Goal: Task Accomplishment & Management: Complete application form

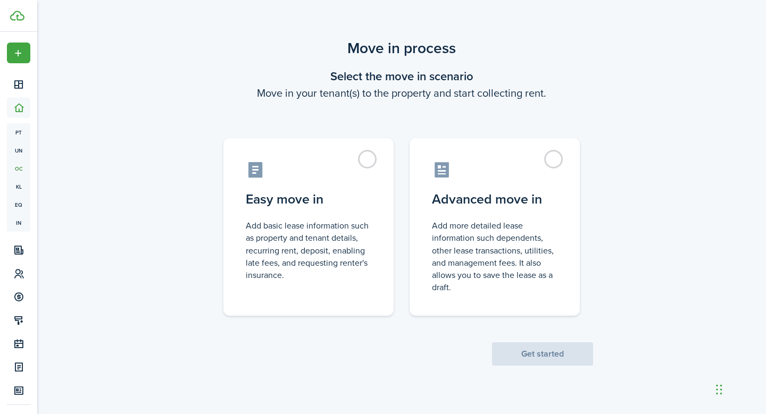
click at [373, 200] on label "Easy move in Add basic lease information such as property and tenant details, r…" at bounding box center [308, 227] width 170 height 178
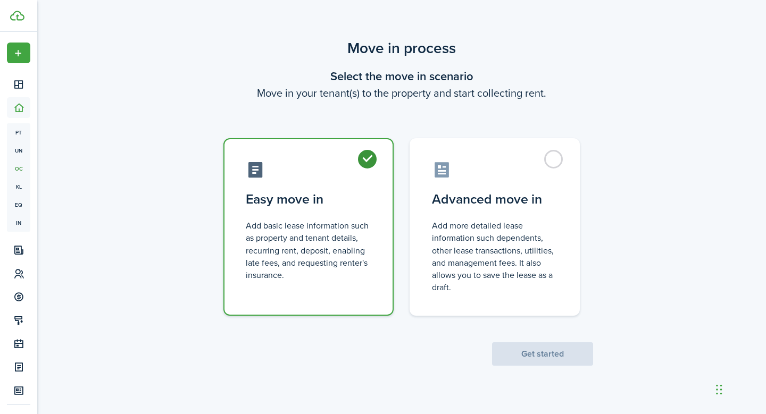
radio input "true"
click at [543, 355] on button "Get started" at bounding box center [542, 354] width 101 height 23
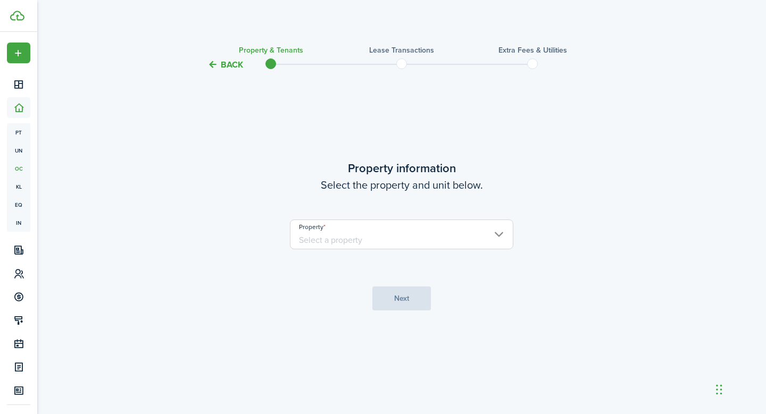
click at [499, 235] on input "Property" at bounding box center [401, 235] width 223 height 30
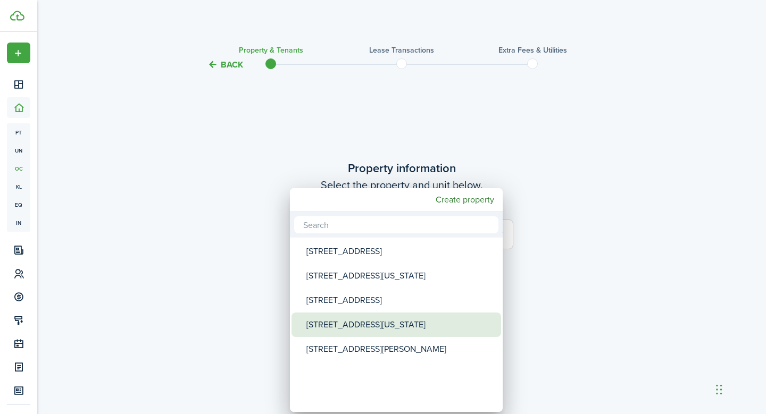
click at [412, 327] on div "[STREET_ADDRESS][US_STATE]" at bounding box center [400, 325] width 188 height 24
type input "[STREET_ADDRESS][US_STATE]"
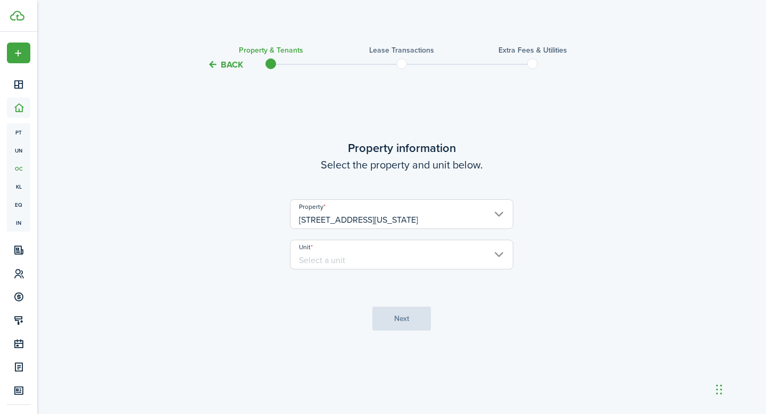
click at [399, 253] on input "Unit" at bounding box center [401, 255] width 223 height 30
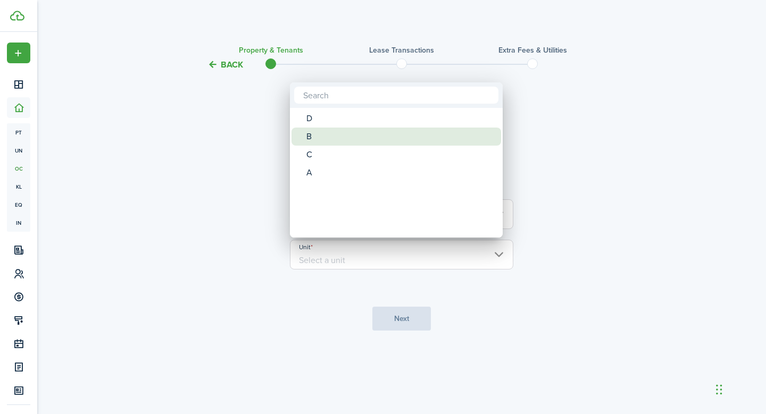
click at [404, 130] on div "B" at bounding box center [400, 137] width 188 height 18
type input "B"
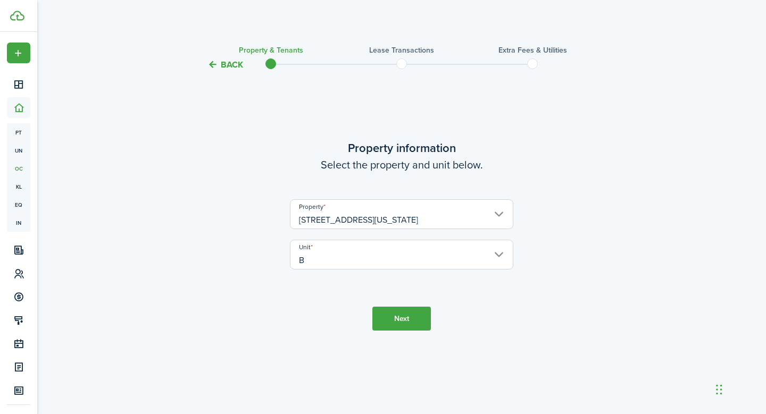
click at [393, 314] on button "Next" at bounding box center [401, 319] width 59 height 24
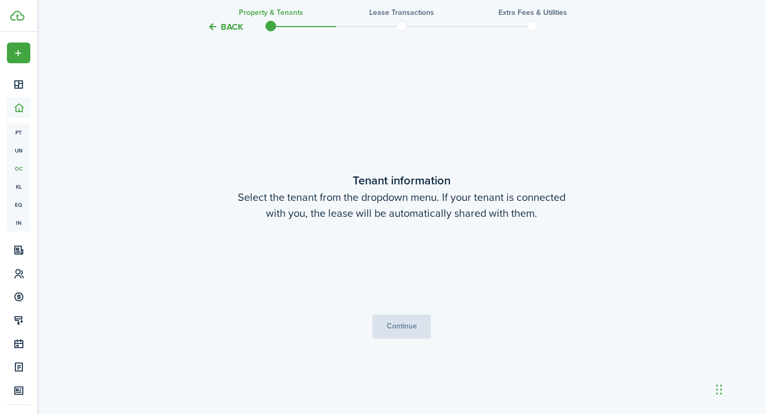
scroll to position [343, 0]
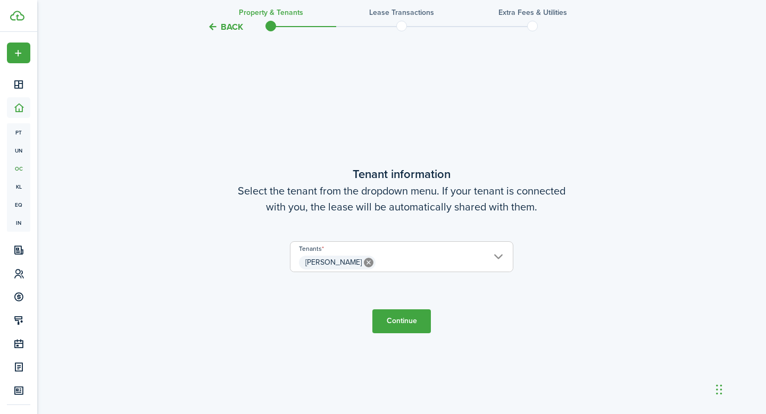
click at [400, 319] on button "Continue" at bounding box center [401, 322] width 59 height 24
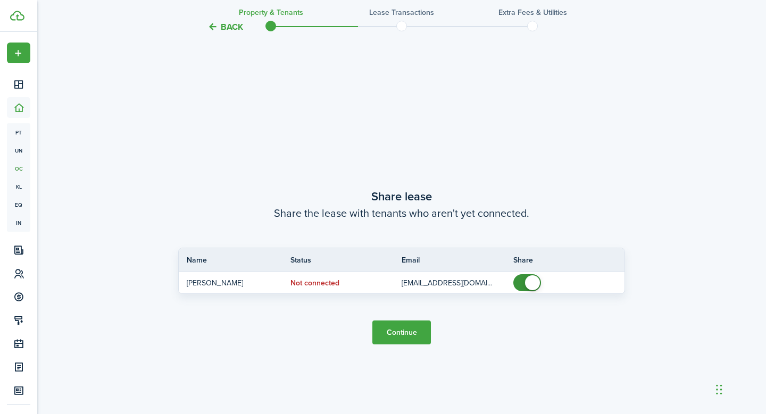
scroll to position [757, 0]
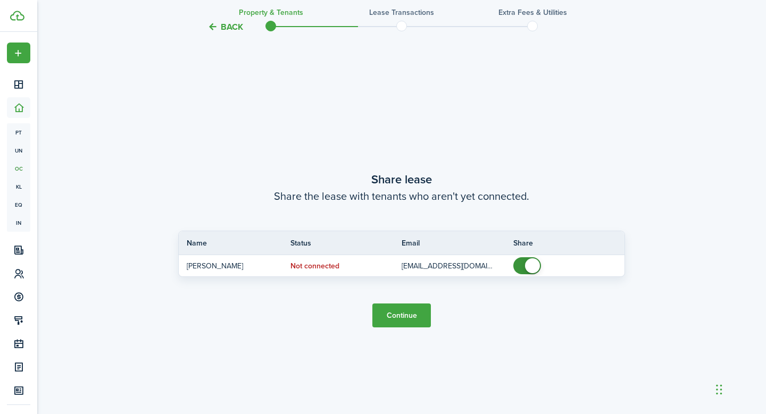
click at [400, 319] on button "Continue" at bounding box center [401, 316] width 59 height 24
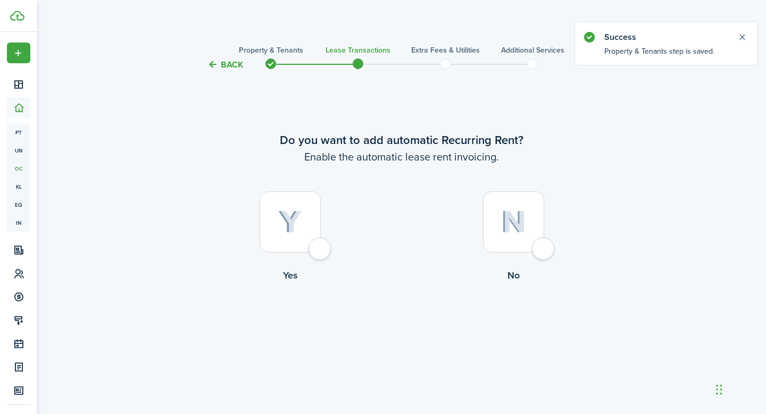
click at [288, 212] on img at bounding box center [290, 222] width 24 height 23
radio input "true"
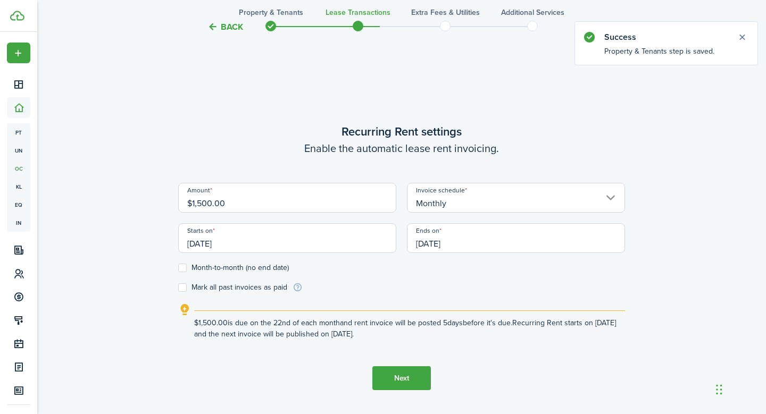
scroll to position [343, 0]
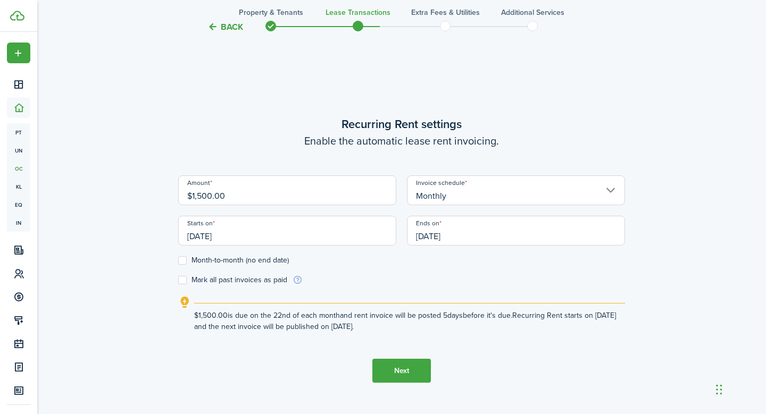
click at [354, 241] on input "[DATE]" at bounding box center [287, 231] width 218 height 30
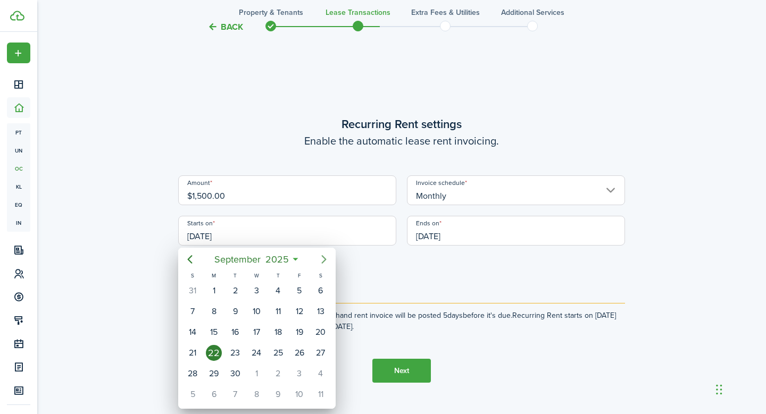
click at [325, 257] on icon "Next page" at bounding box center [324, 259] width 13 height 13
click at [255, 315] on div "8" at bounding box center [256, 312] width 16 height 16
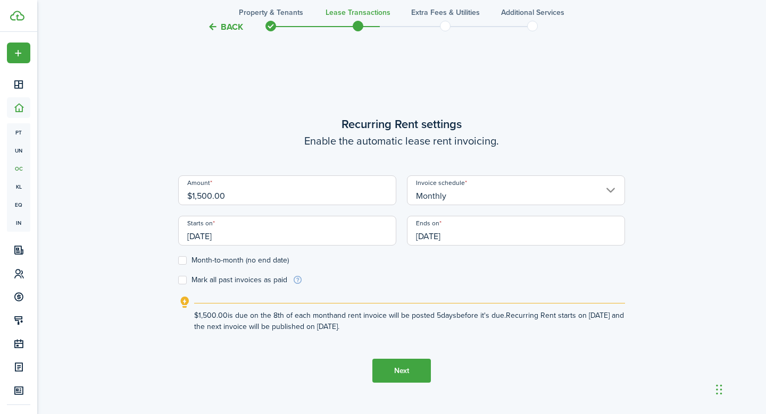
click at [211, 235] on input "[DATE]" at bounding box center [287, 231] width 218 height 30
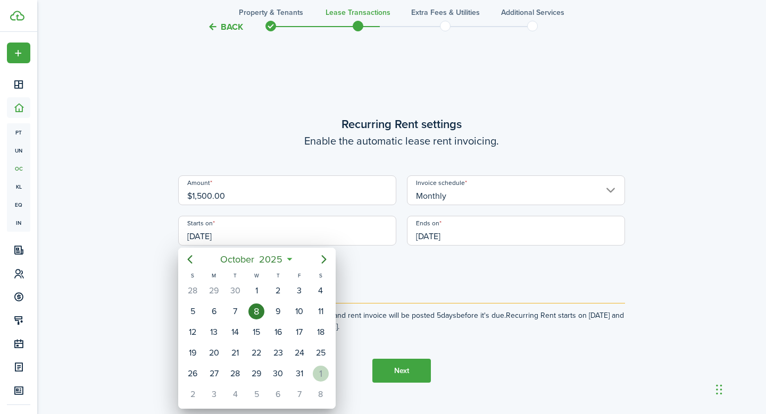
click at [318, 373] on div "1" at bounding box center [321, 374] width 16 height 16
type input "[DATE]"
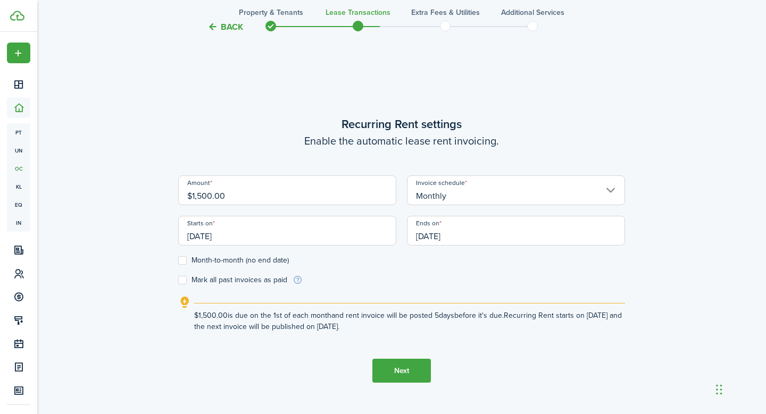
click at [437, 228] on input "[DATE]" at bounding box center [516, 231] width 218 height 30
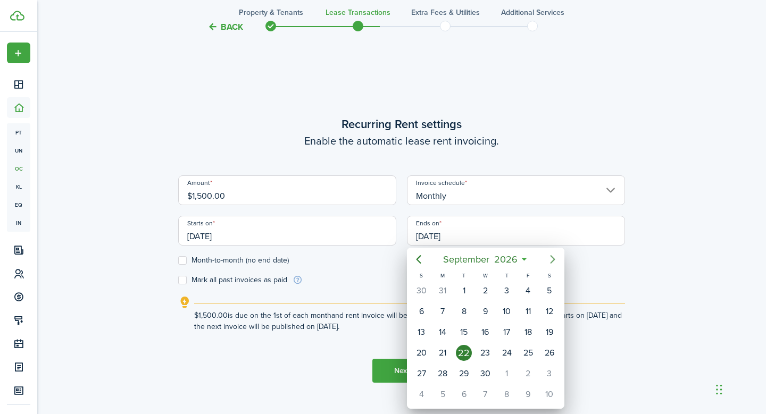
click at [548, 256] on icon "Next page" at bounding box center [552, 259] width 13 height 13
click at [548, 372] on div "31" at bounding box center [549, 374] width 16 height 16
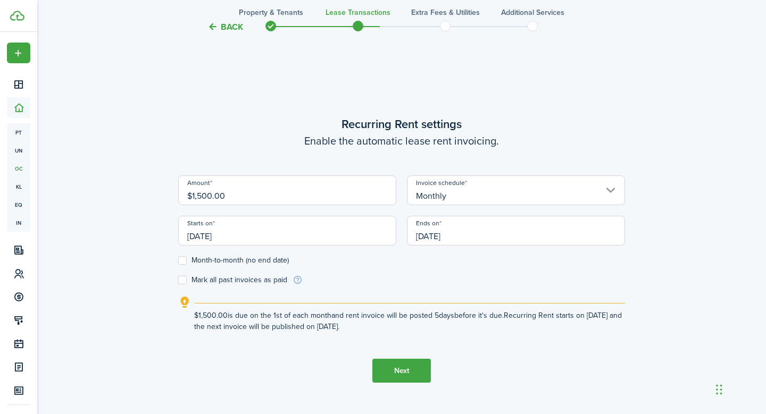
type input "[DATE]"
click at [259, 383] on tc-wizard-step "Recurring Rent settings Enable the automatic lease rent invoicing. Amount $1,50…" at bounding box center [401, 249] width 447 height 414
click at [397, 369] on button "Next" at bounding box center [401, 371] width 59 height 24
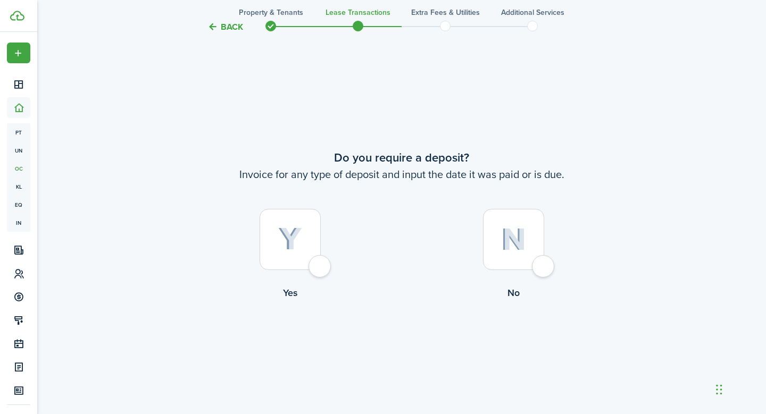
scroll to position [757, 0]
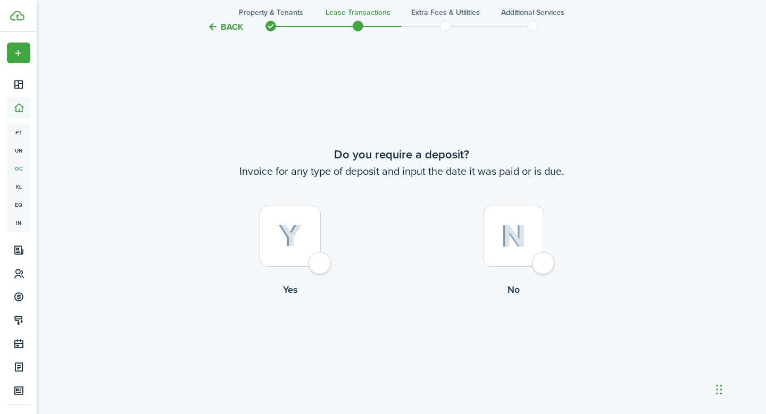
click at [296, 226] on img at bounding box center [290, 235] width 24 height 23
radio input "true"
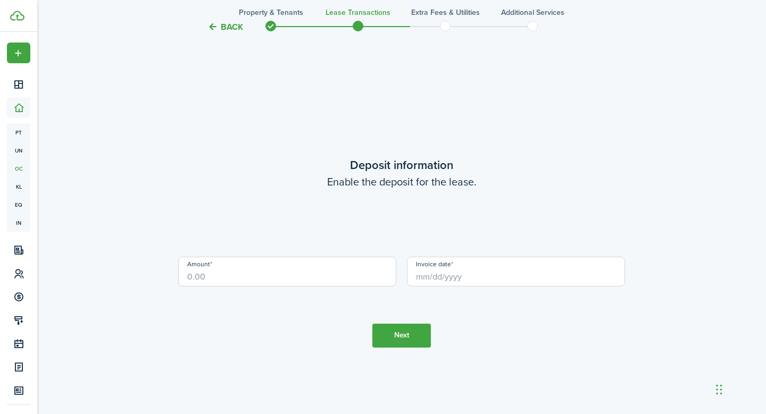
scroll to position [1172, 0]
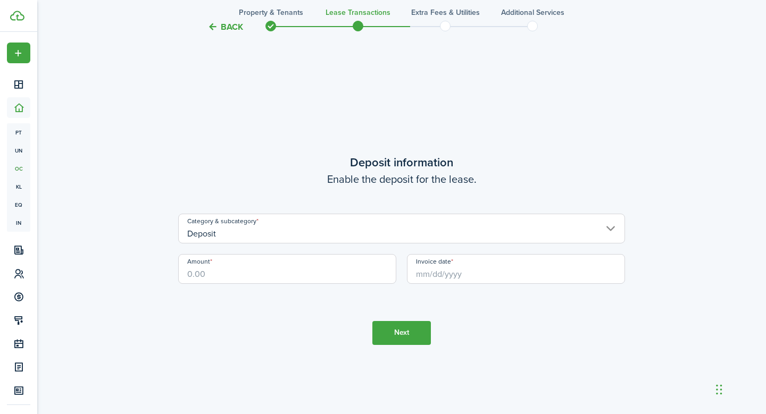
click at [278, 274] on input "Amount" at bounding box center [287, 269] width 218 height 30
type input "$1,500.00"
click at [388, 336] on button "Next" at bounding box center [401, 333] width 59 height 24
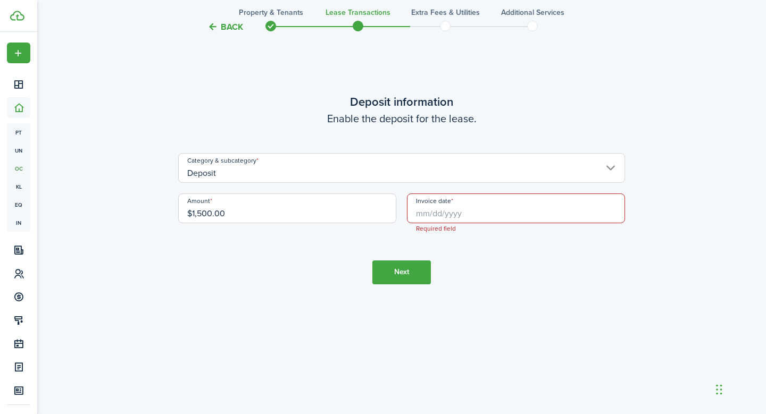
scroll to position [1233, 0]
click at [427, 210] on input "Invoice date" at bounding box center [516, 208] width 218 height 30
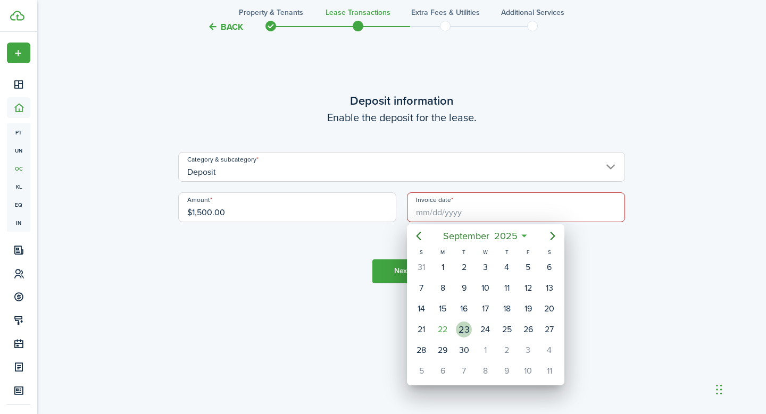
click at [461, 330] on div "23" at bounding box center [464, 330] width 16 height 16
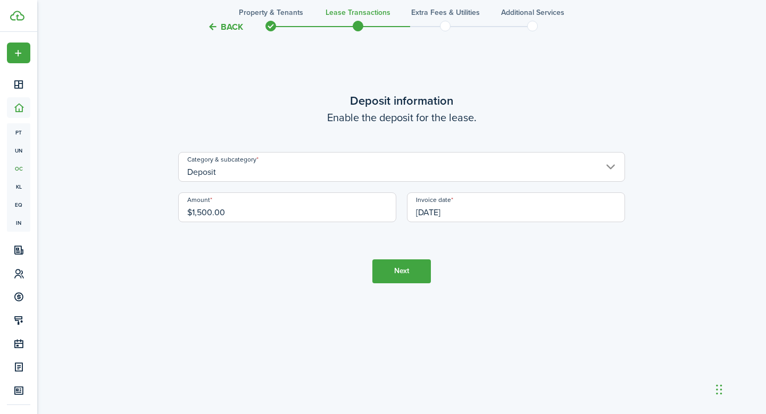
click at [449, 213] on input "[DATE]" at bounding box center [516, 208] width 218 height 30
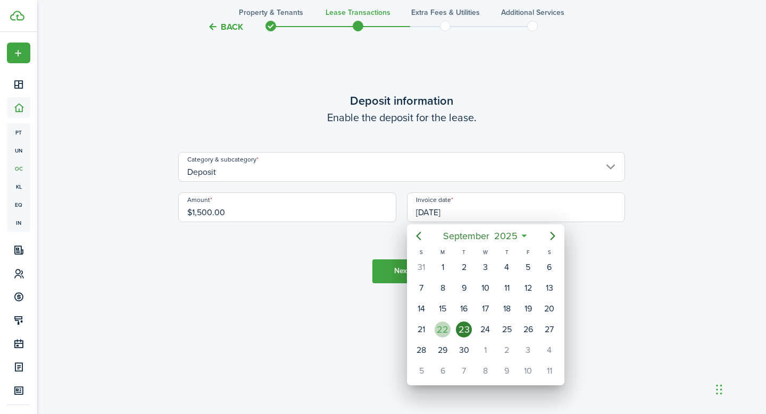
click at [444, 328] on div "22" at bounding box center [443, 330] width 16 height 16
type input "[DATE]"
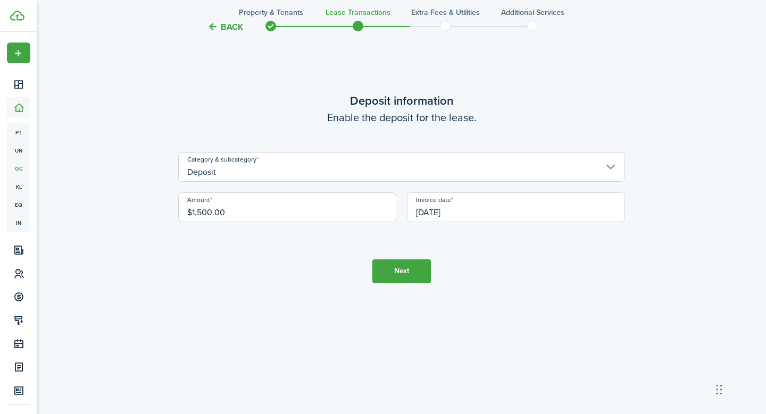
click at [396, 272] on button "Next" at bounding box center [401, 272] width 59 height 24
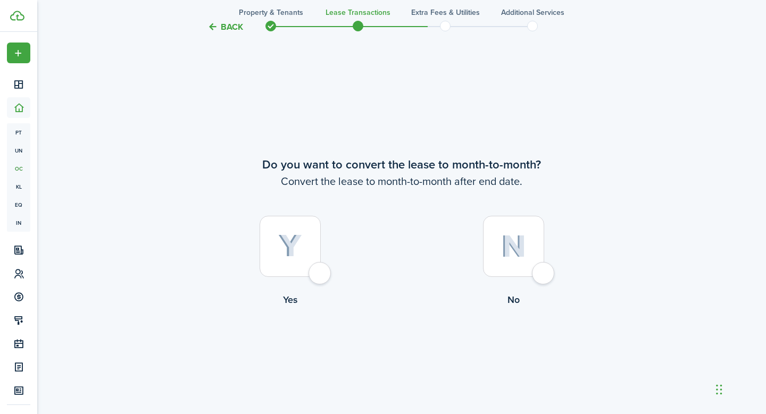
scroll to position [1586, 0]
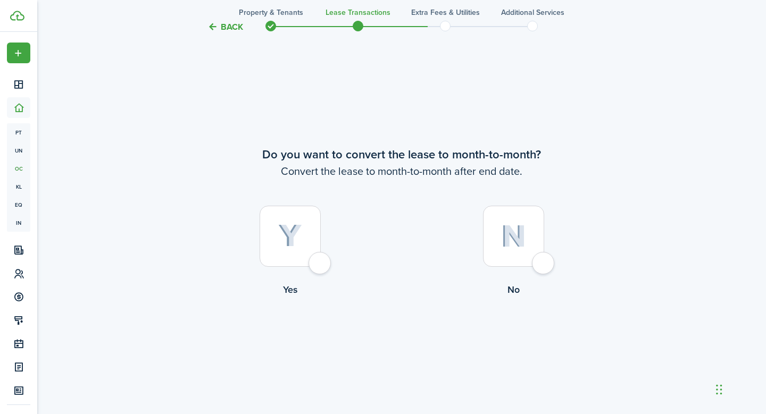
click at [526, 234] on div at bounding box center [513, 236] width 61 height 61
radio input "true"
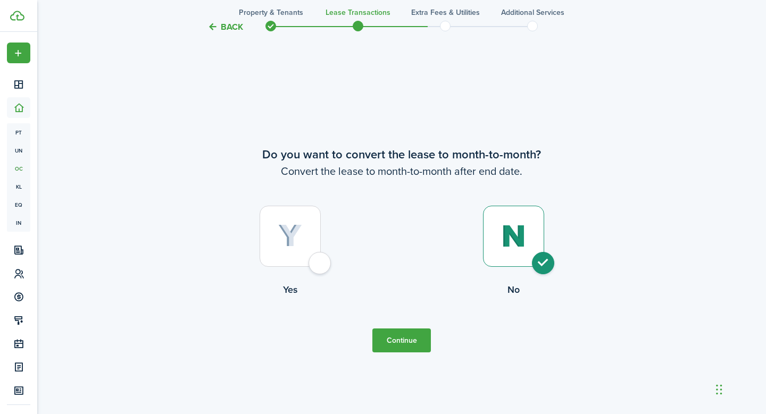
click at [398, 339] on button "Continue" at bounding box center [401, 341] width 59 height 24
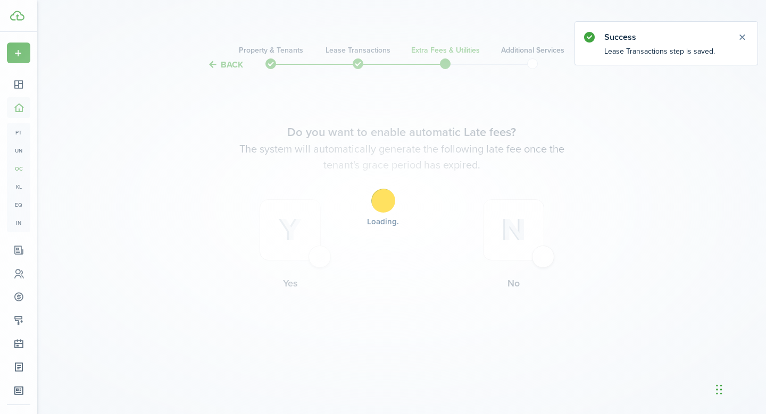
scroll to position [0, 0]
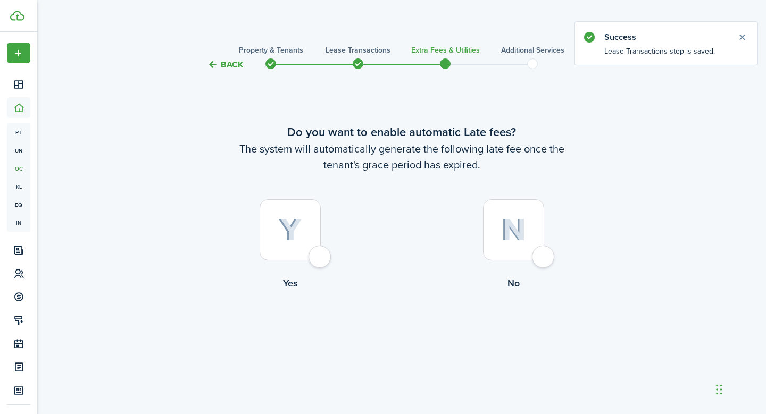
click at [294, 233] on img at bounding box center [290, 230] width 24 height 23
radio input "true"
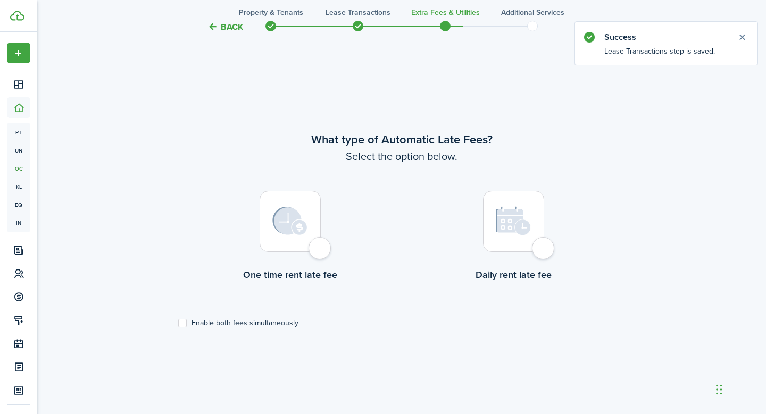
scroll to position [343, 0]
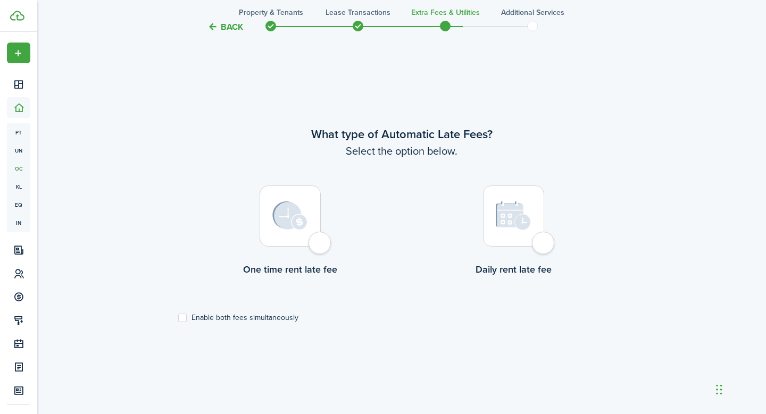
click at [302, 214] on img at bounding box center [289, 216] width 35 height 29
radio input "true"
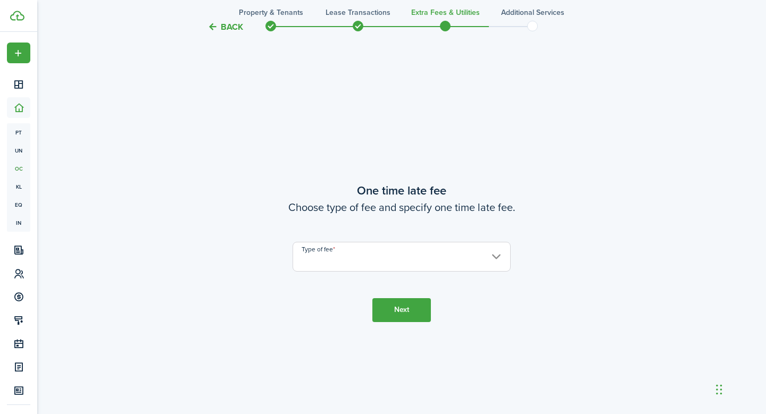
scroll to position [757, 0]
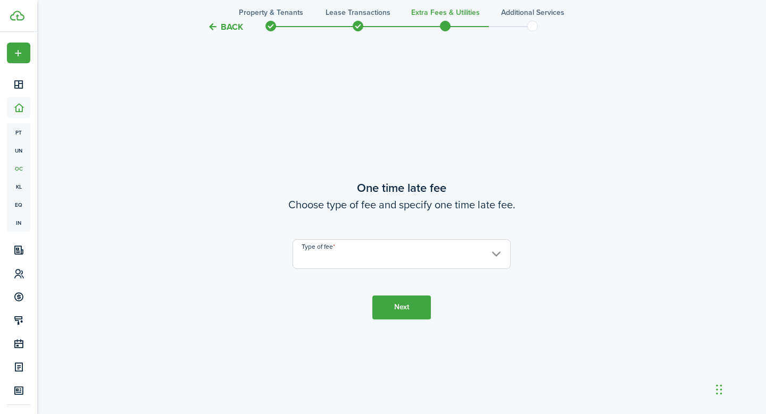
click at [332, 253] on input "Type of fee" at bounding box center [402, 254] width 218 height 30
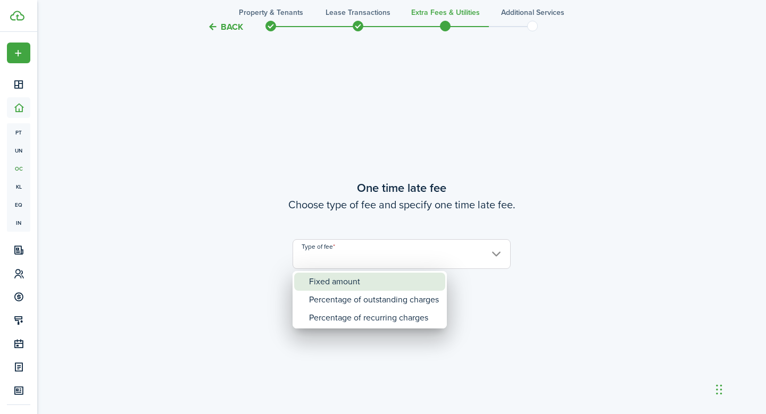
click at [330, 278] on div "Fixed amount" at bounding box center [374, 282] width 130 height 18
type input "Fixed amount"
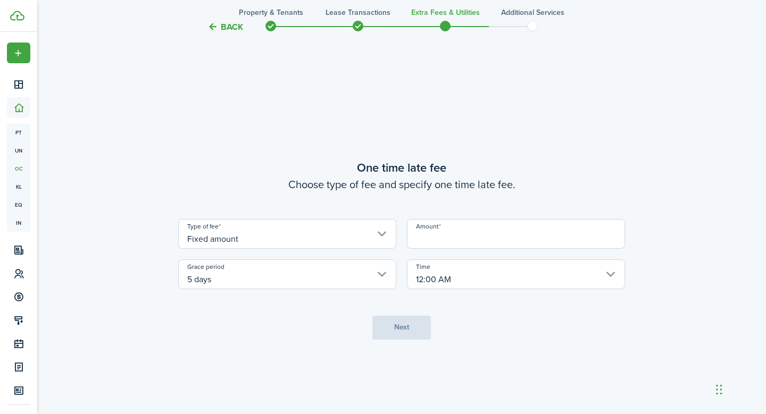
click at [420, 237] on input "Amount" at bounding box center [516, 234] width 218 height 30
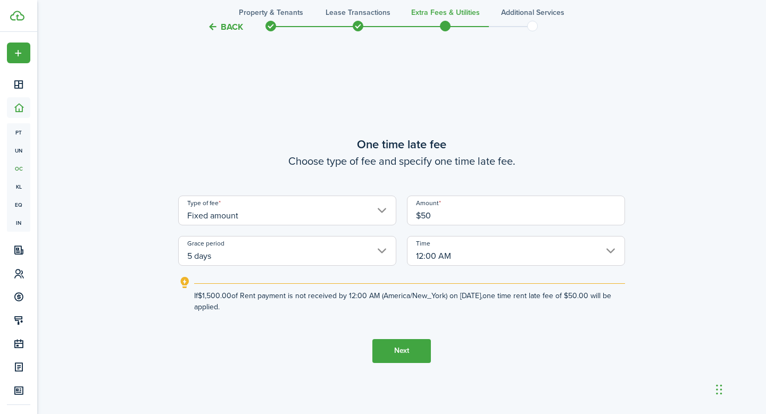
type input "$50.00"
click at [394, 348] on button "Next" at bounding box center [401, 351] width 59 height 24
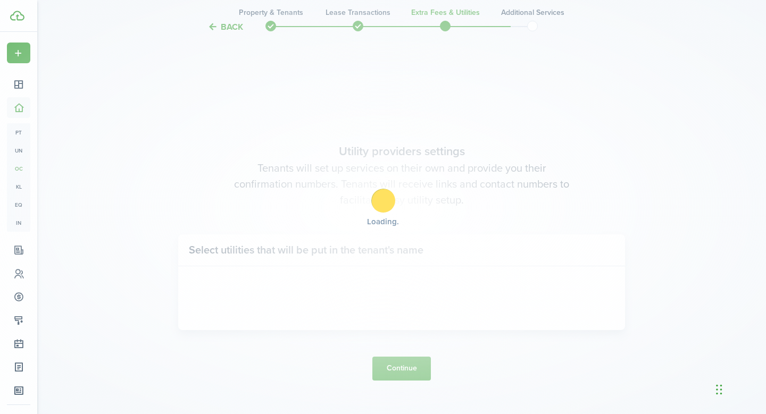
scroll to position [1172, 0]
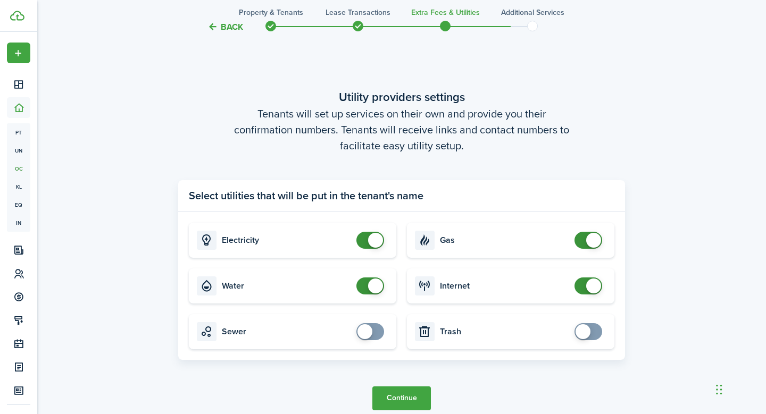
checkbox input "false"
click at [371, 289] on span at bounding box center [375, 286] width 15 height 15
click at [400, 398] on button "Continue" at bounding box center [401, 399] width 59 height 24
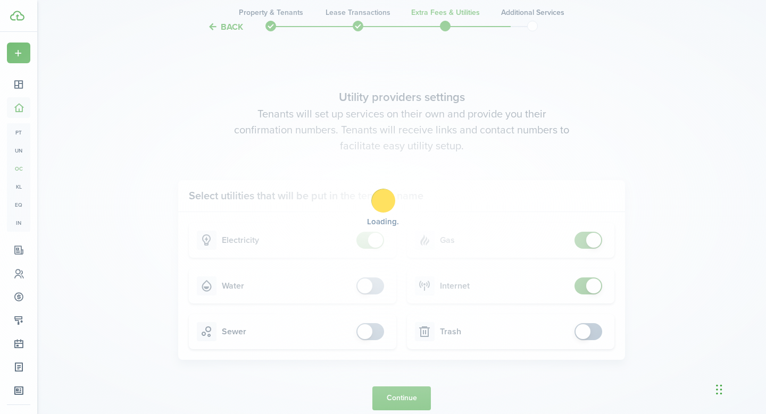
scroll to position [0, 0]
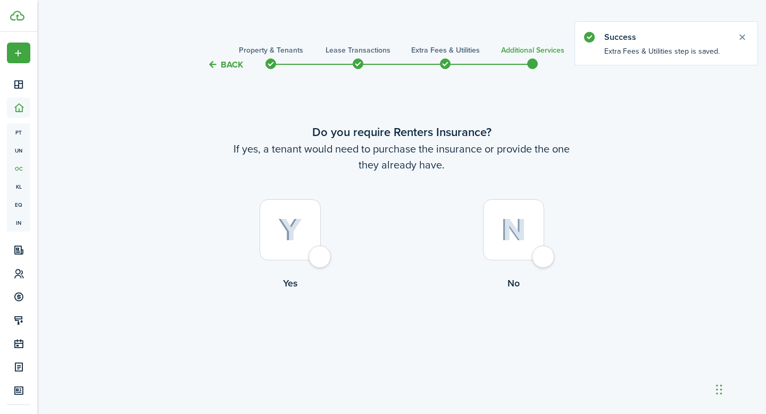
click at [285, 232] on img at bounding box center [290, 230] width 24 height 23
radio input "true"
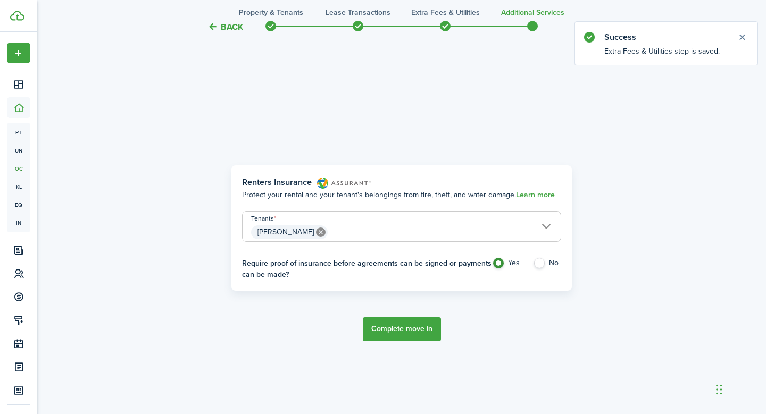
scroll to position [343, 0]
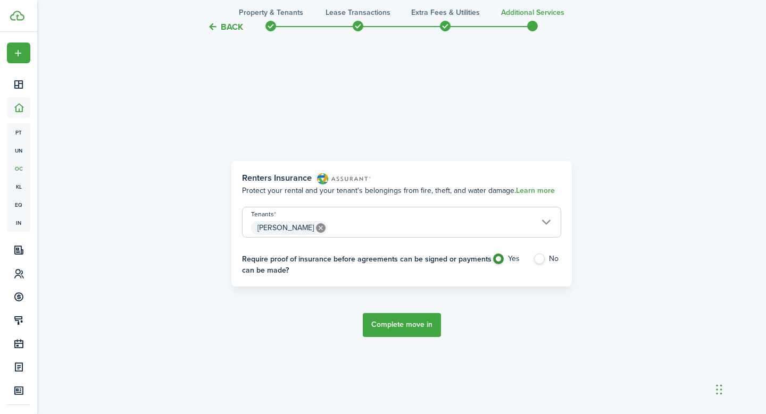
click at [539, 261] on label "No" at bounding box center [547, 262] width 28 height 16
radio input "false"
radio input "true"
click at [405, 322] on button "Complete move in" at bounding box center [402, 325] width 78 height 24
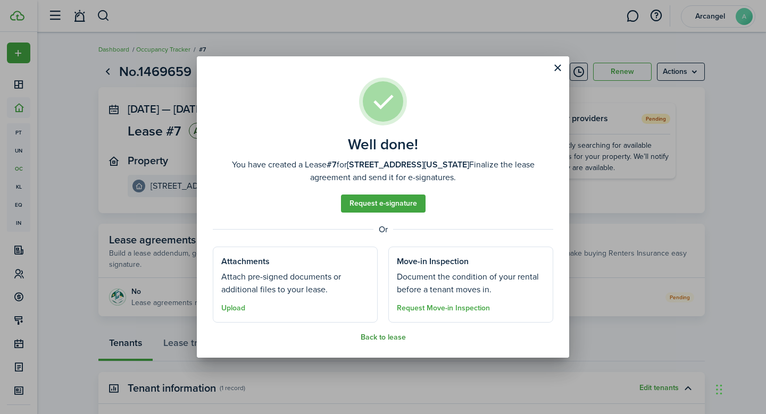
click at [390, 339] on button "Back to lease" at bounding box center [383, 337] width 45 height 9
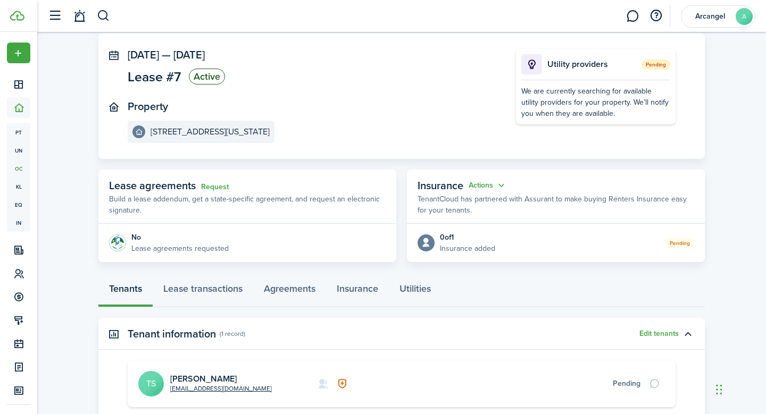
scroll to position [171, 0]
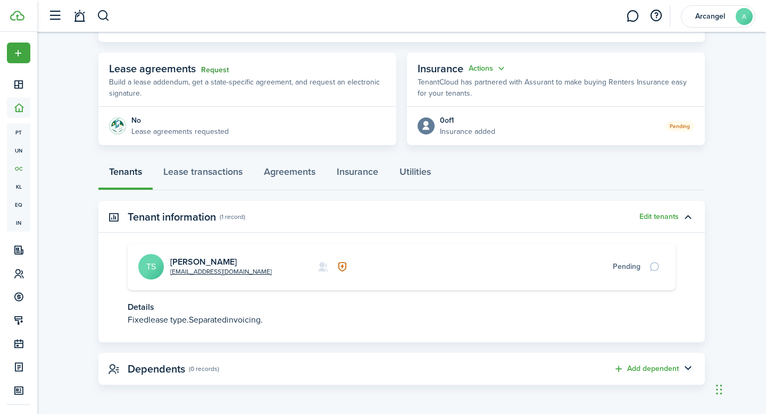
click at [223, 72] on link "Request" at bounding box center [215, 70] width 28 height 9
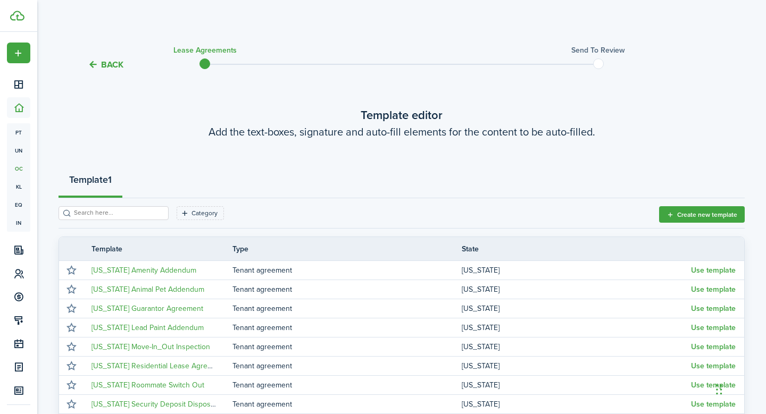
scroll to position [73, 0]
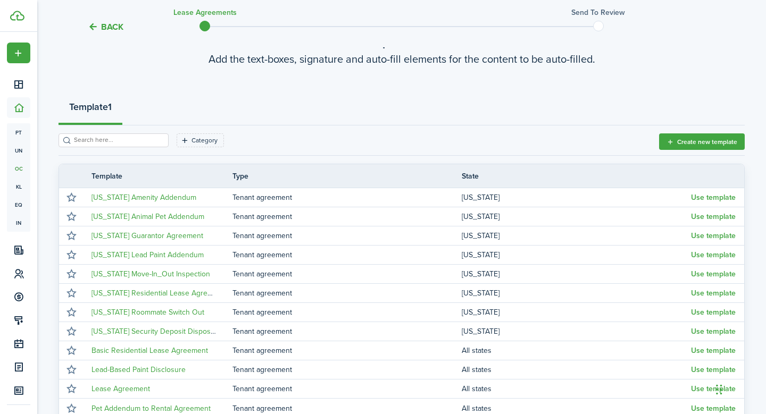
click at [140, 140] on input "search" at bounding box center [118, 140] width 94 height 10
click at [191, 138] on filter-tag-label "Category" at bounding box center [204, 141] width 26 height 10
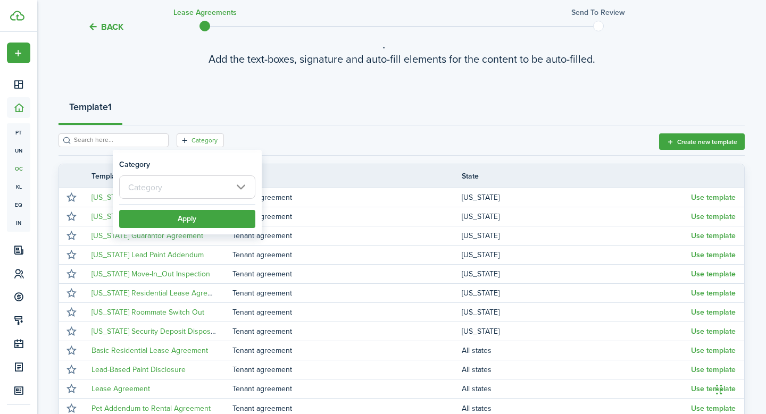
click at [190, 187] on input "text" at bounding box center [187, 187] width 136 height 23
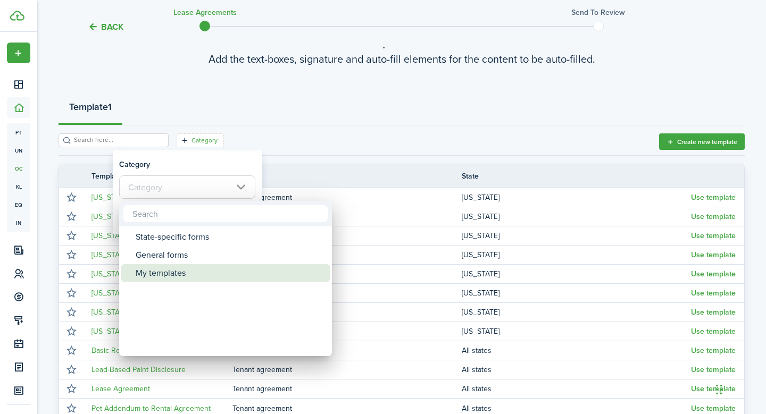
click at [191, 271] on div "My templates" at bounding box center [230, 273] width 188 height 18
type input "My templates"
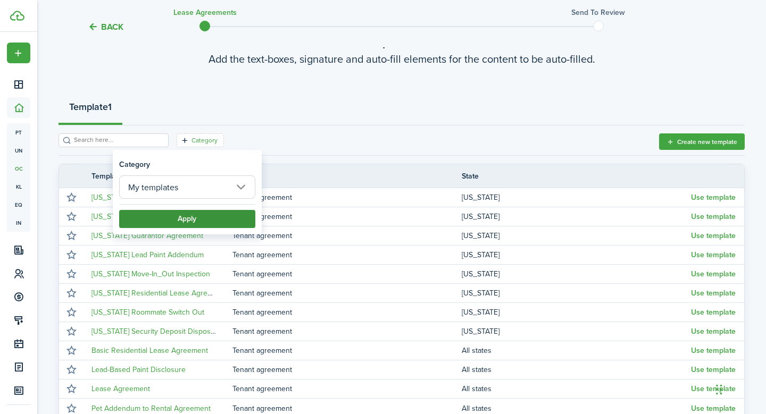
click at [188, 224] on button "Apply" at bounding box center [187, 219] width 136 height 18
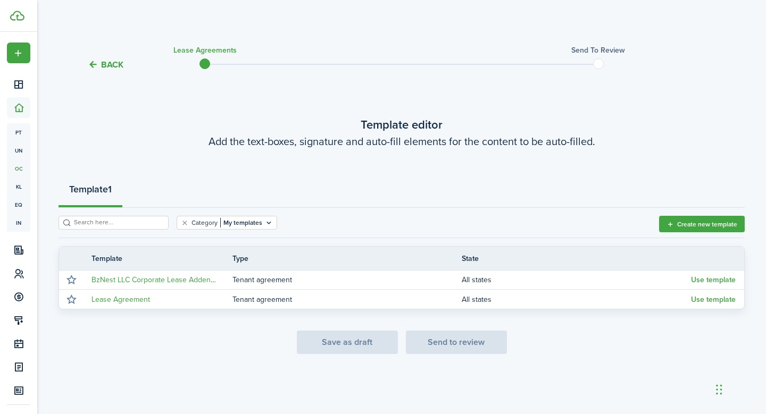
scroll to position [0, 0]
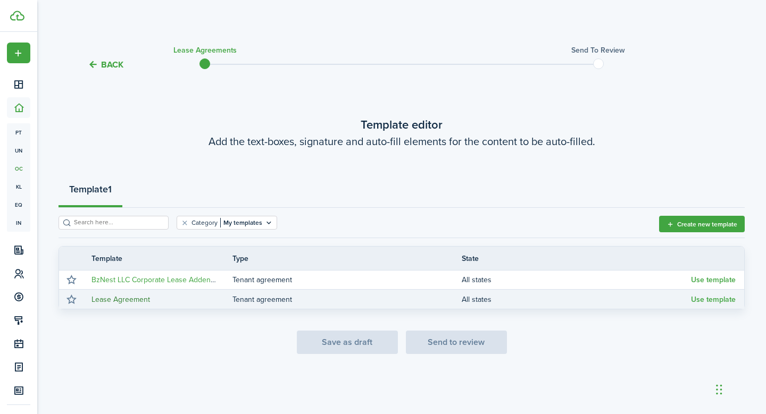
click at [141, 295] on link "Lease Agreement" at bounding box center [120, 299] width 59 height 11
